Goal: Information Seeking & Learning: Find specific fact

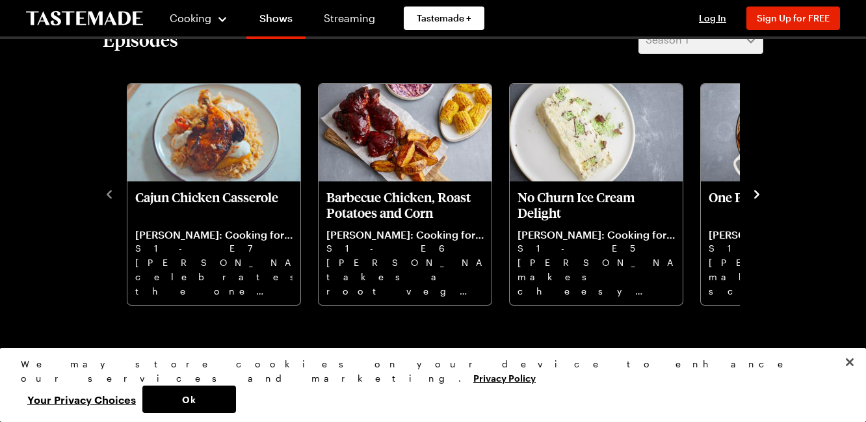
scroll to position [380, 5]
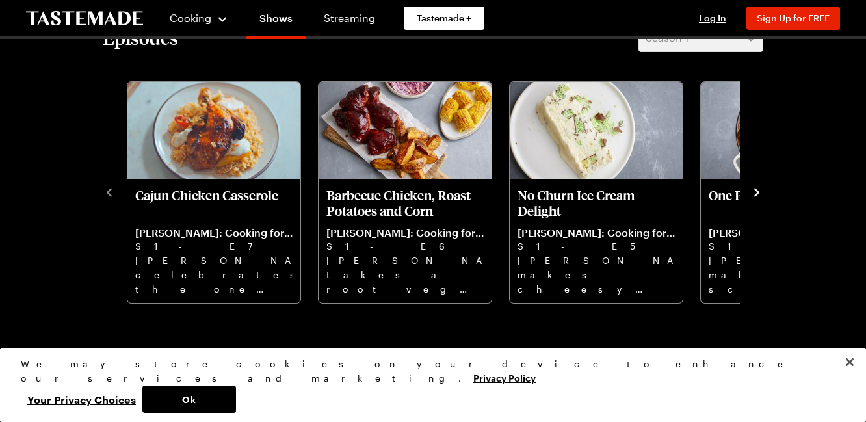
click at [754, 191] on icon "navigate to next item" at bounding box center [756, 192] width 5 height 8
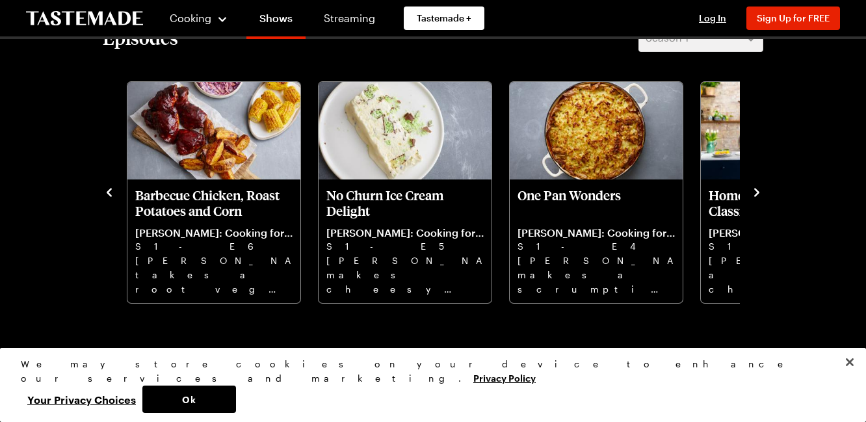
click at [754, 189] on icon "navigate to next item" at bounding box center [756, 192] width 5 height 8
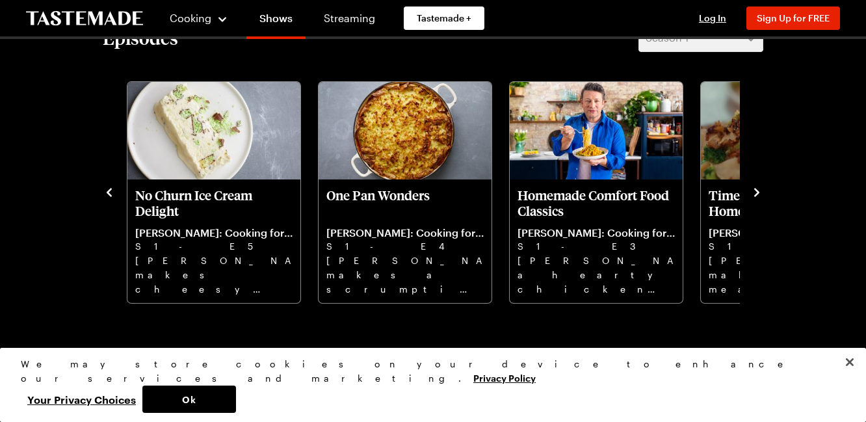
click at [752, 189] on icon "navigate to next item" at bounding box center [756, 192] width 13 height 13
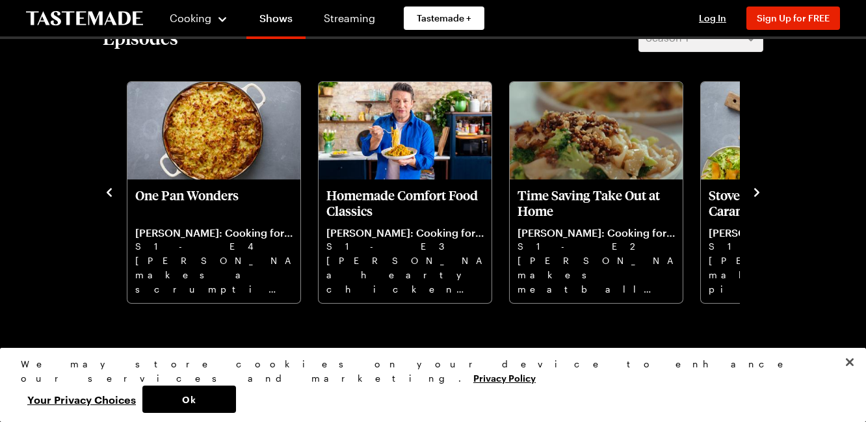
click at [103, 189] on icon "navigate to previous item" at bounding box center [109, 192] width 13 height 13
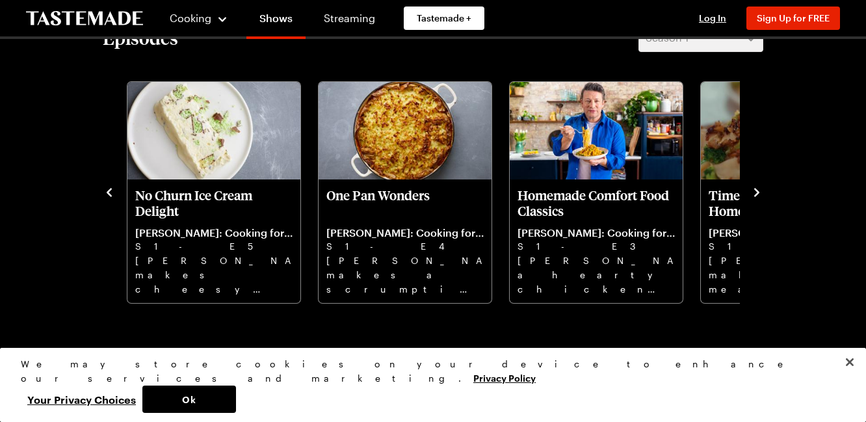
click at [107, 189] on icon "navigate to previous item" at bounding box center [109, 192] width 5 height 8
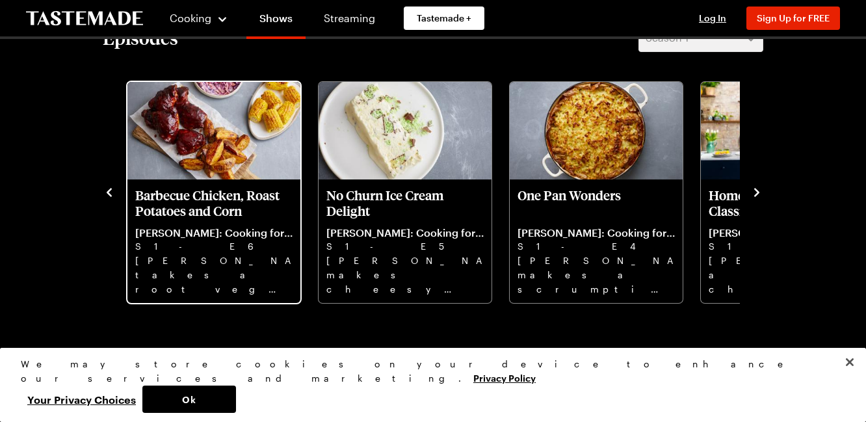
click at [187, 206] on p "Barbecue Chicken, Roast Potatoes and Corn" at bounding box center [213, 202] width 157 height 31
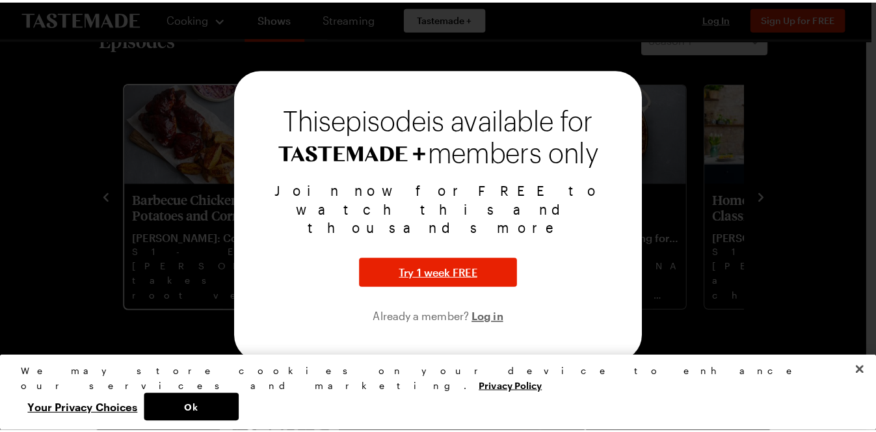
scroll to position [380, 0]
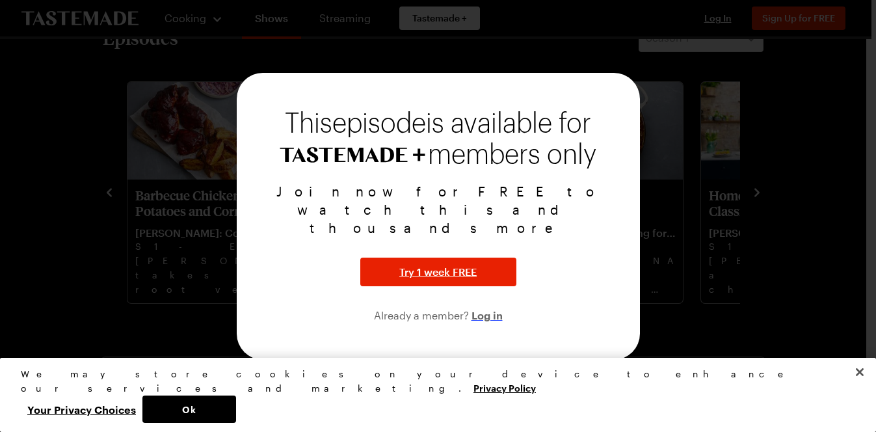
click at [488, 307] on span "Log in" at bounding box center [486, 315] width 31 height 16
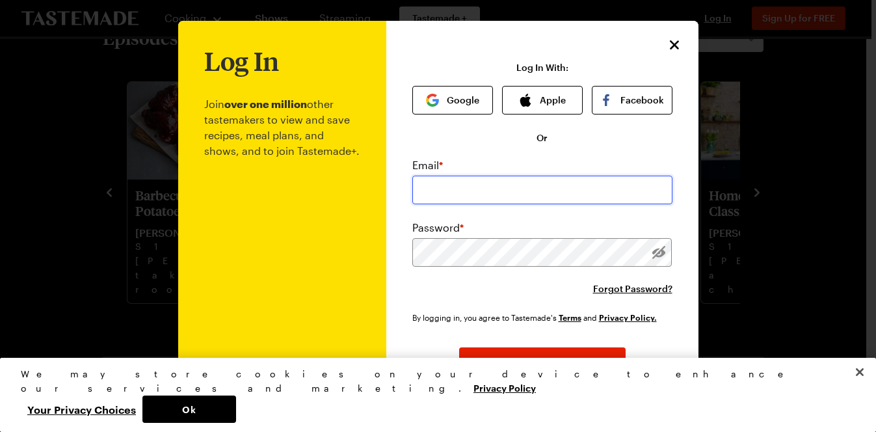
click at [486, 190] on input "email" at bounding box center [542, 190] width 260 height 29
click at [667, 44] on icon "Close" at bounding box center [675, 44] width 16 height 16
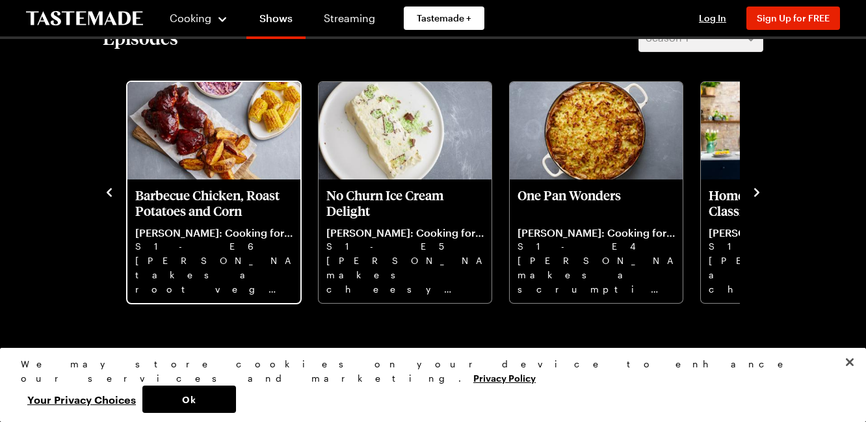
click at [194, 211] on p "Barbecue Chicken, Roast Potatoes and Corn" at bounding box center [213, 202] width 157 height 31
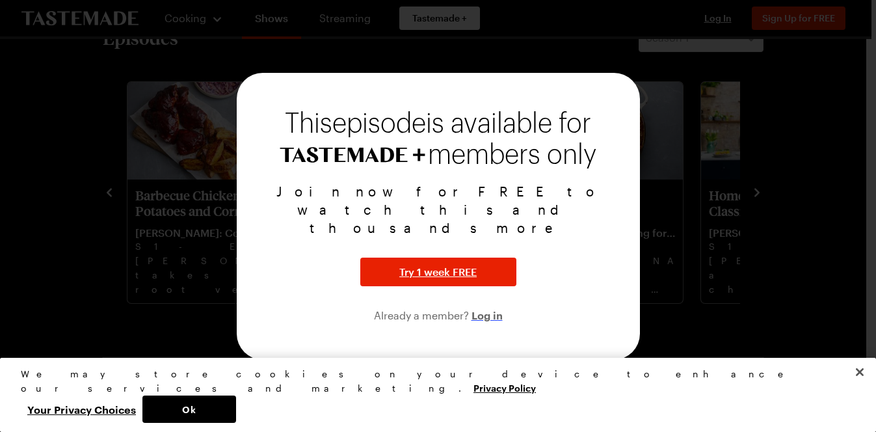
click at [493, 307] on span "Log in" at bounding box center [486, 315] width 31 height 16
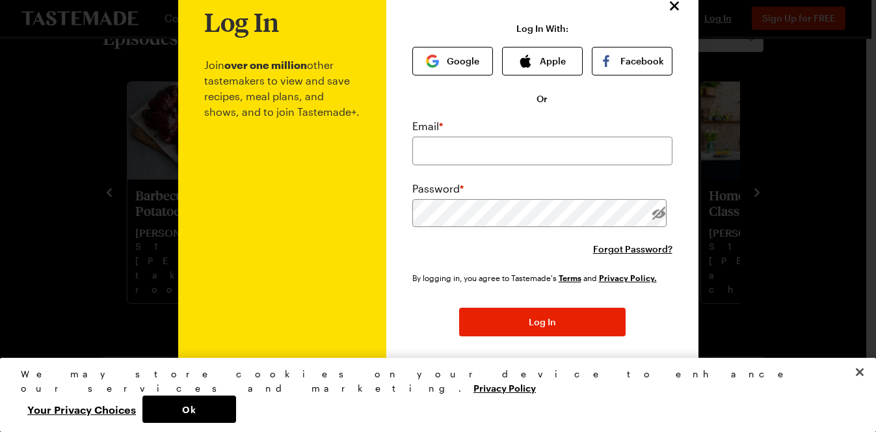
scroll to position [67, 0]
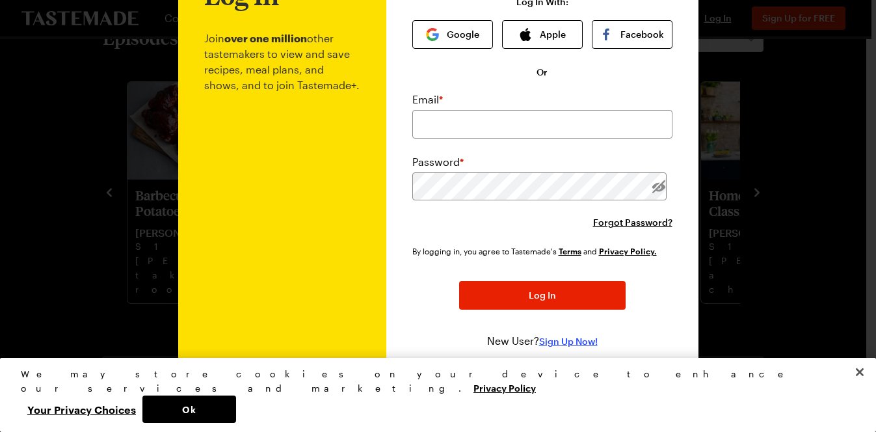
click at [551, 339] on span "Sign Up Now!" at bounding box center [568, 341] width 59 height 13
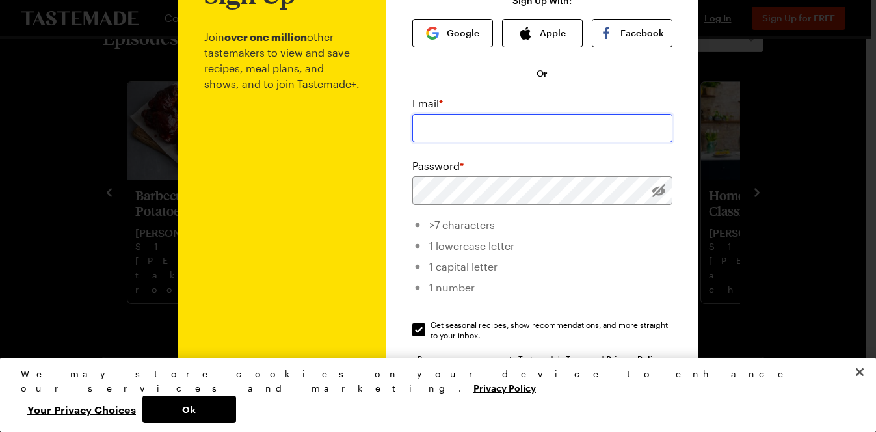
click at [485, 127] on input "email" at bounding box center [542, 128] width 260 height 29
type input "[EMAIL_ADDRESS][DOMAIN_NAME]"
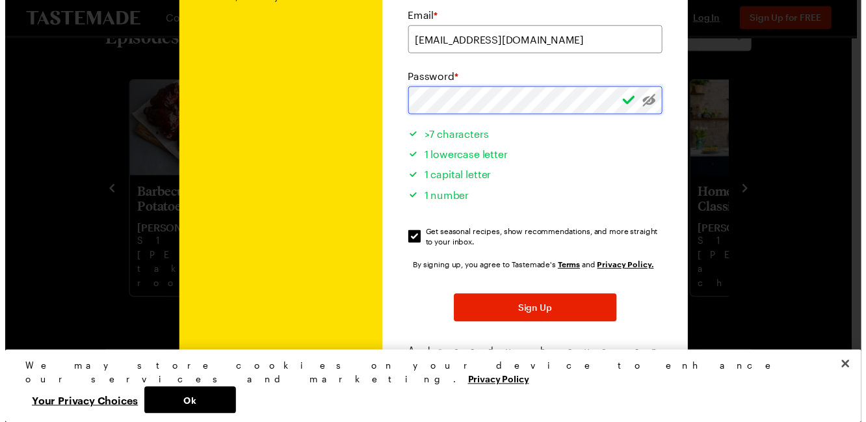
scroll to position [155, 0]
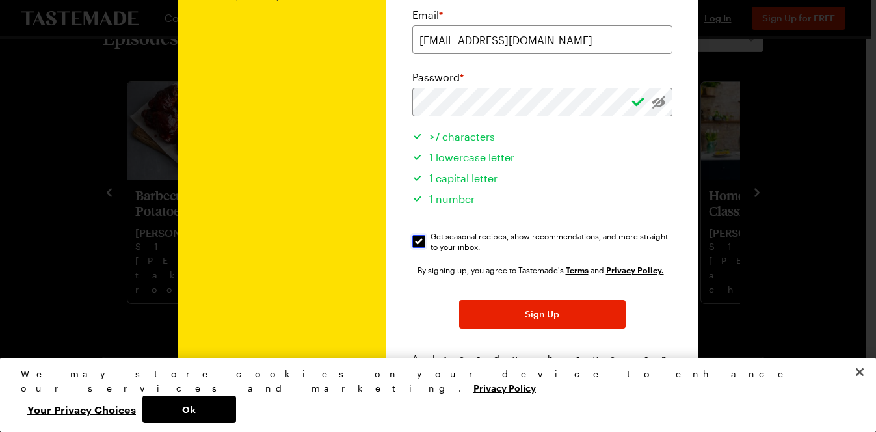
click at [413, 241] on input "Get seasonal recipes, show recommendations, and more straight to your inbox. Ge…" at bounding box center [418, 241] width 13 height 13
checkbox input "false"
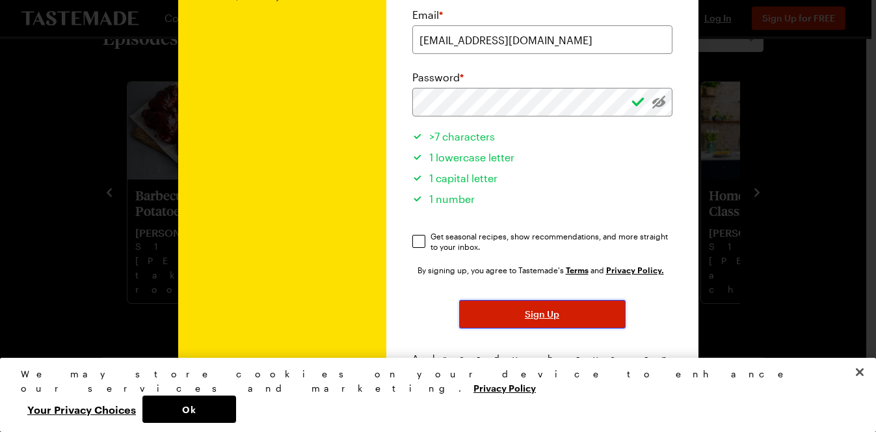
click at [549, 316] on span "Sign Up" at bounding box center [542, 314] width 34 height 13
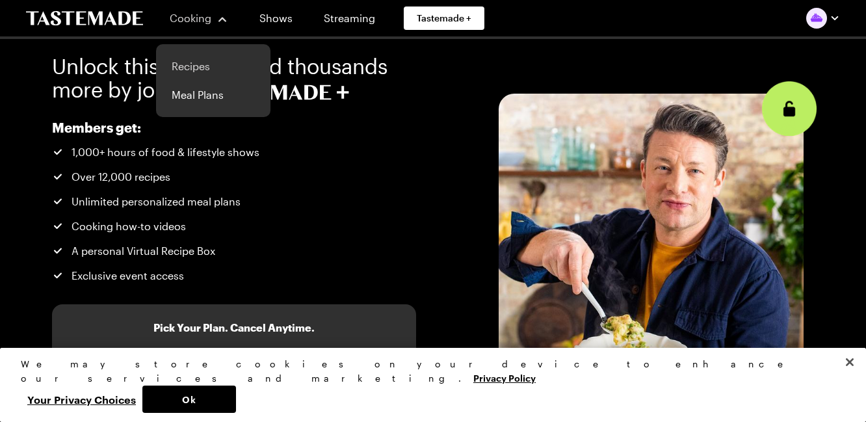
click at [194, 59] on link "Recipes" at bounding box center [213, 66] width 99 height 29
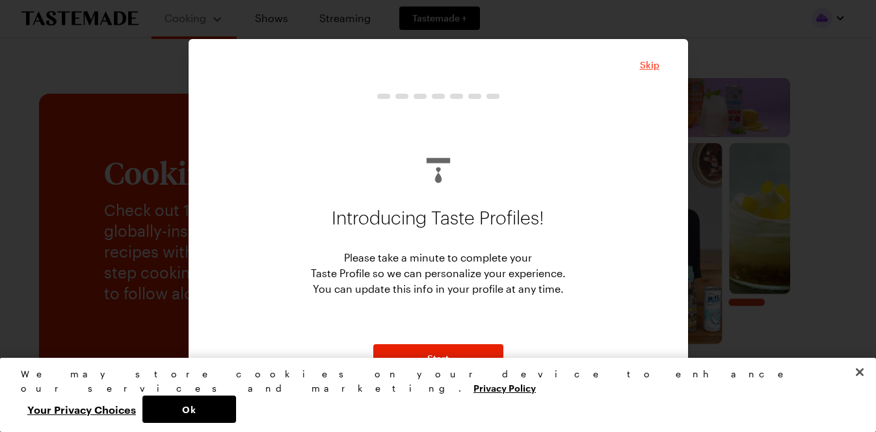
click at [653, 64] on span "Skip" at bounding box center [650, 65] width 20 height 13
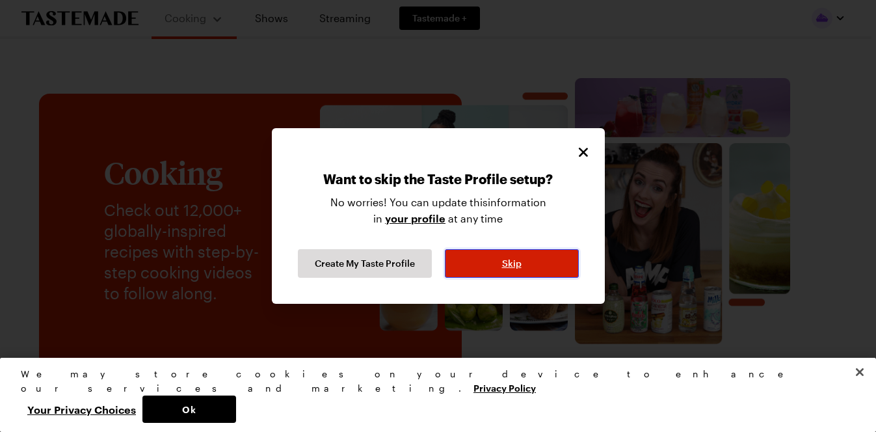
click at [531, 267] on button "Skip" at bounding box center [512, 263] width 134 height 29
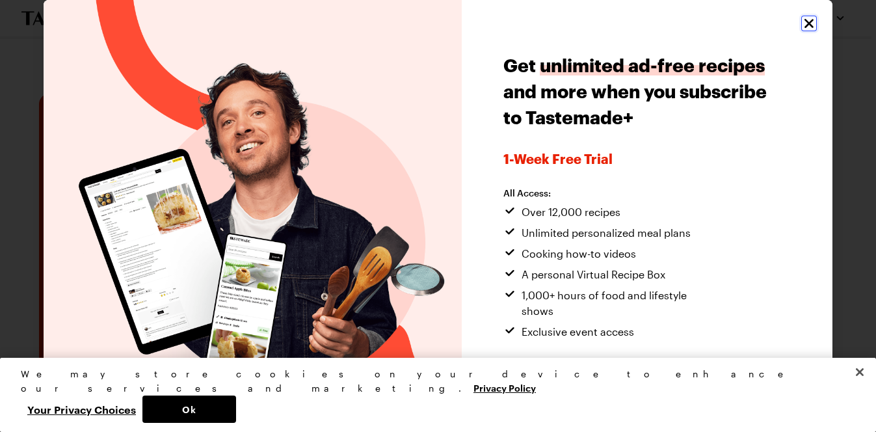
click at [804, 22] on icon "Close" at bounding box center [808, 23] width 9 height 9
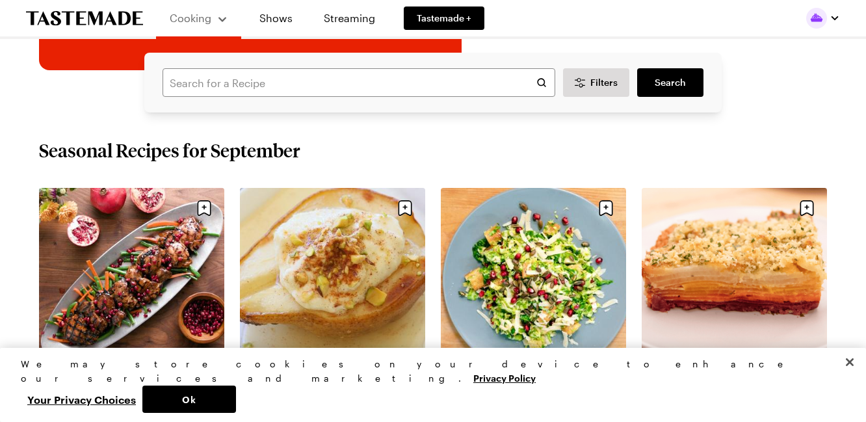
scroll to position [333, 0]
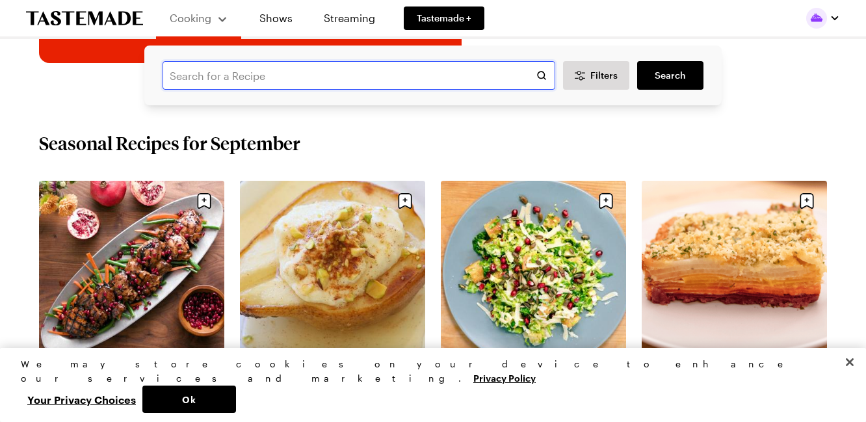
click at [432, 71] on input "text" at bounding box center [359, 75] width 393 height 29
type input "[PERSON_NAME]"
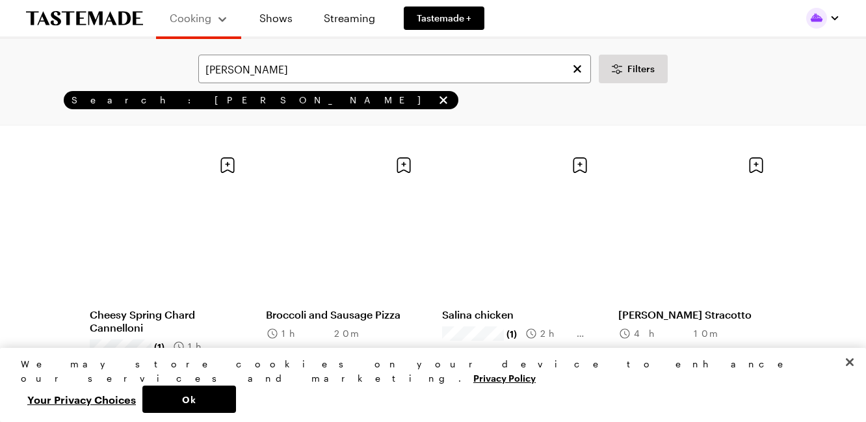
scroll to position [884, 5]
